Goal: Find specific page/section: Find specific page/section

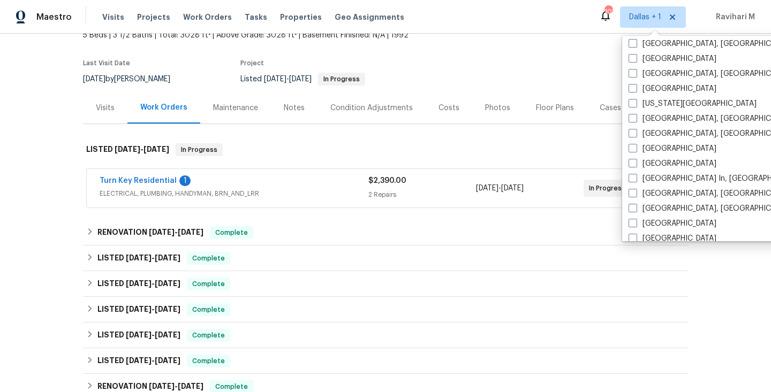
scroll to position [359, 0]
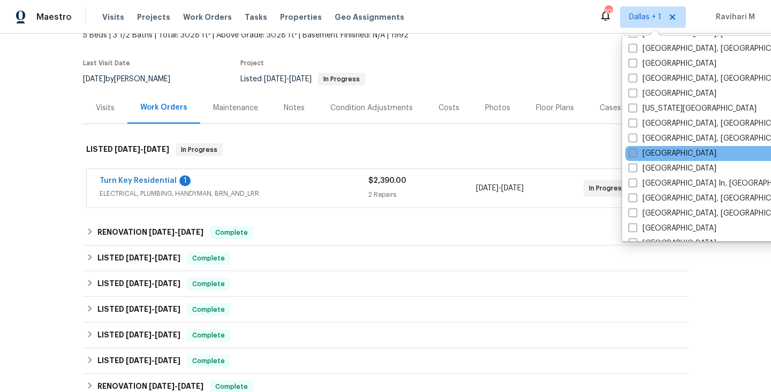
click at [629, 155] on span at bounding box center [632, 153] width 9 height 9
click at [629, 155] on input "[GEOGRAPHIC_DATA]" at bounding box center [631, 151] width 7 height 7
checkbox input "true"
click at [117, 18] on span "Visits" at bounding box center [113, 17] width 22 height 11
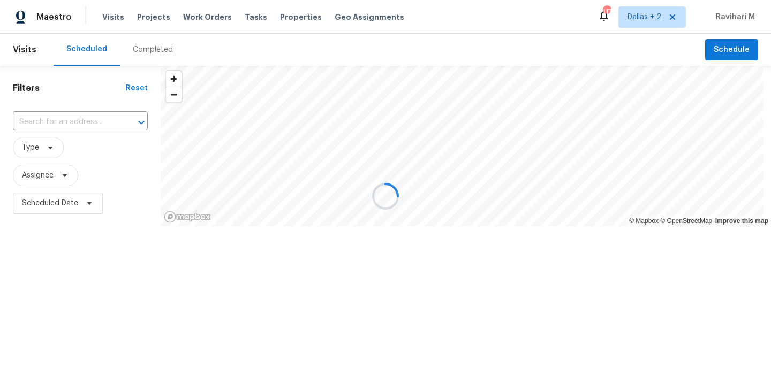
click at [158, 56] on div at bounding box center [385, 196] width 771 height 392
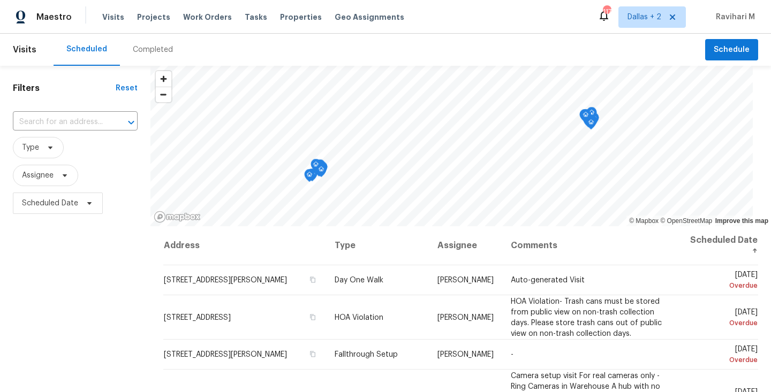
click at [154, 46] on div "Completed" at bounding box center [153, 49] width 40 height 11
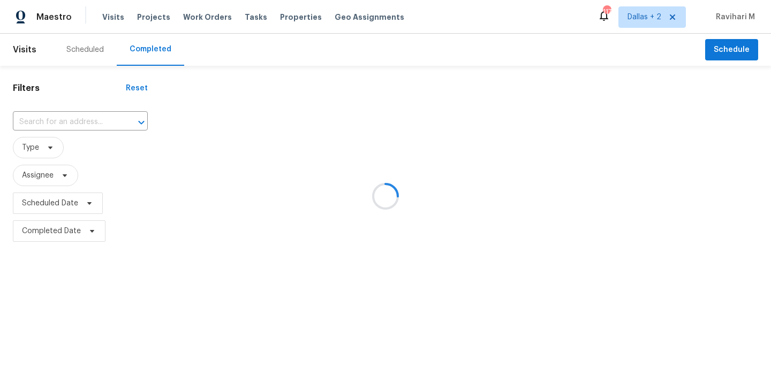
click at [62, 119] on div at bounding box center [385, 196] width 771 height 392
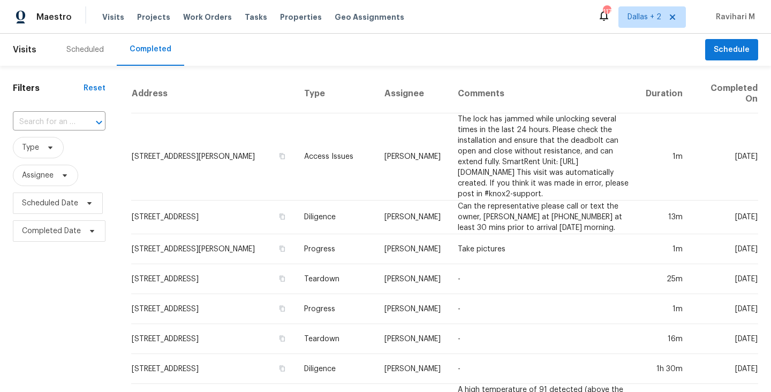
click at [62, 119] on input "text" at bounding box center [44, 122] width 63 height 17
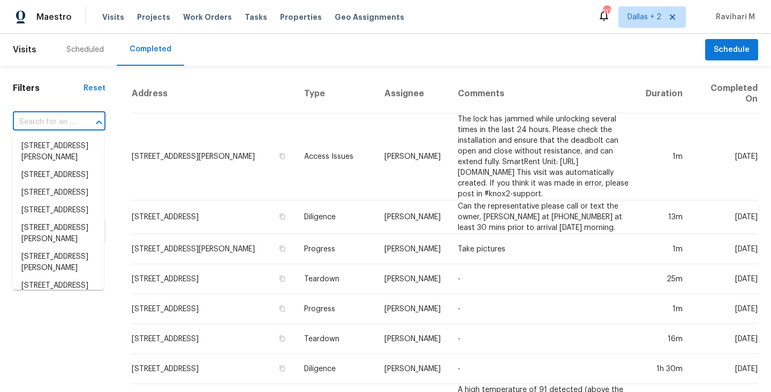
click at [62, 119] on input "text" at bounding box center [44, 122] width 63 height 17
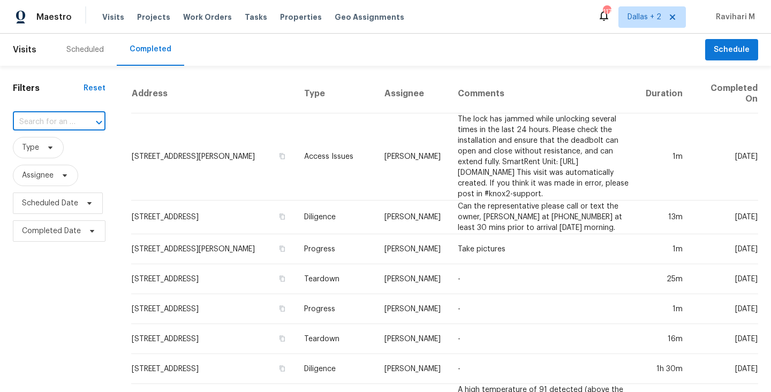
paste input "[STREET_ADDRESS]"
type input "[STREET_ADDRESS]"
click at [47, 149] on li "[STREET_ADDRESS]" at bounding box center [58, 147] width 91 height 18
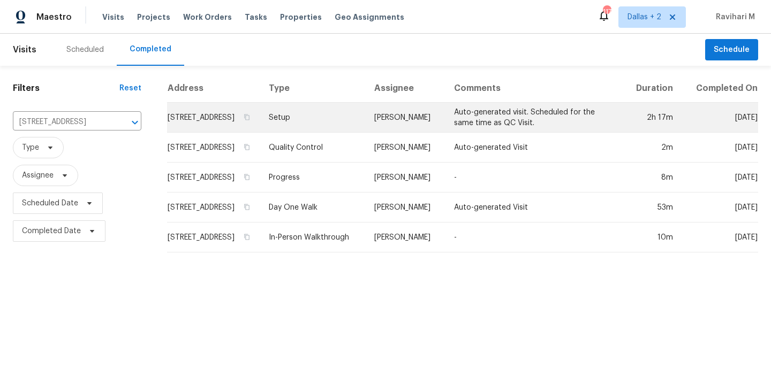
click at [344, 119] on td "Setup" at bounding box center [313, 118] width 106 height 30
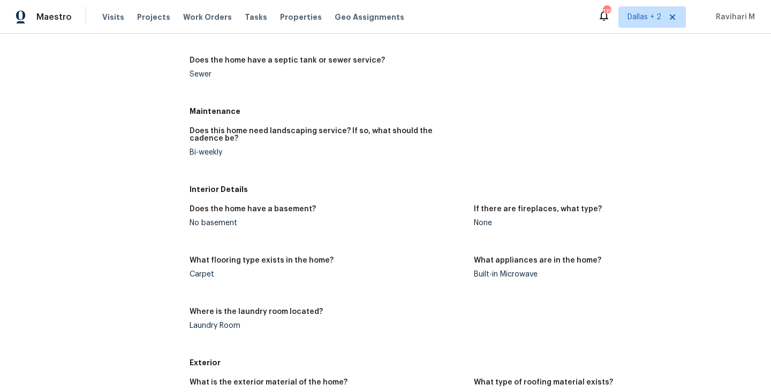
scroll to position [900, 0]
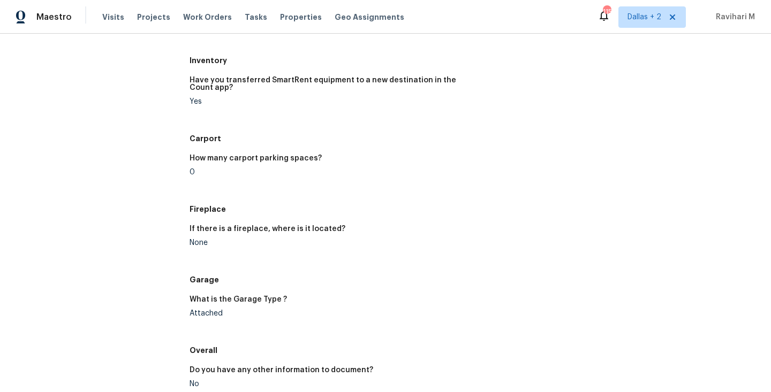
click at [504, 18] on div "Maestro Visits Projects Work Orders Tasks Properties Geo Assignments 115 [GEOGR…" at bounding box center [385, 17] width 771 height 34
